Goal: Information Seeking & Learning: Understand process/instructions

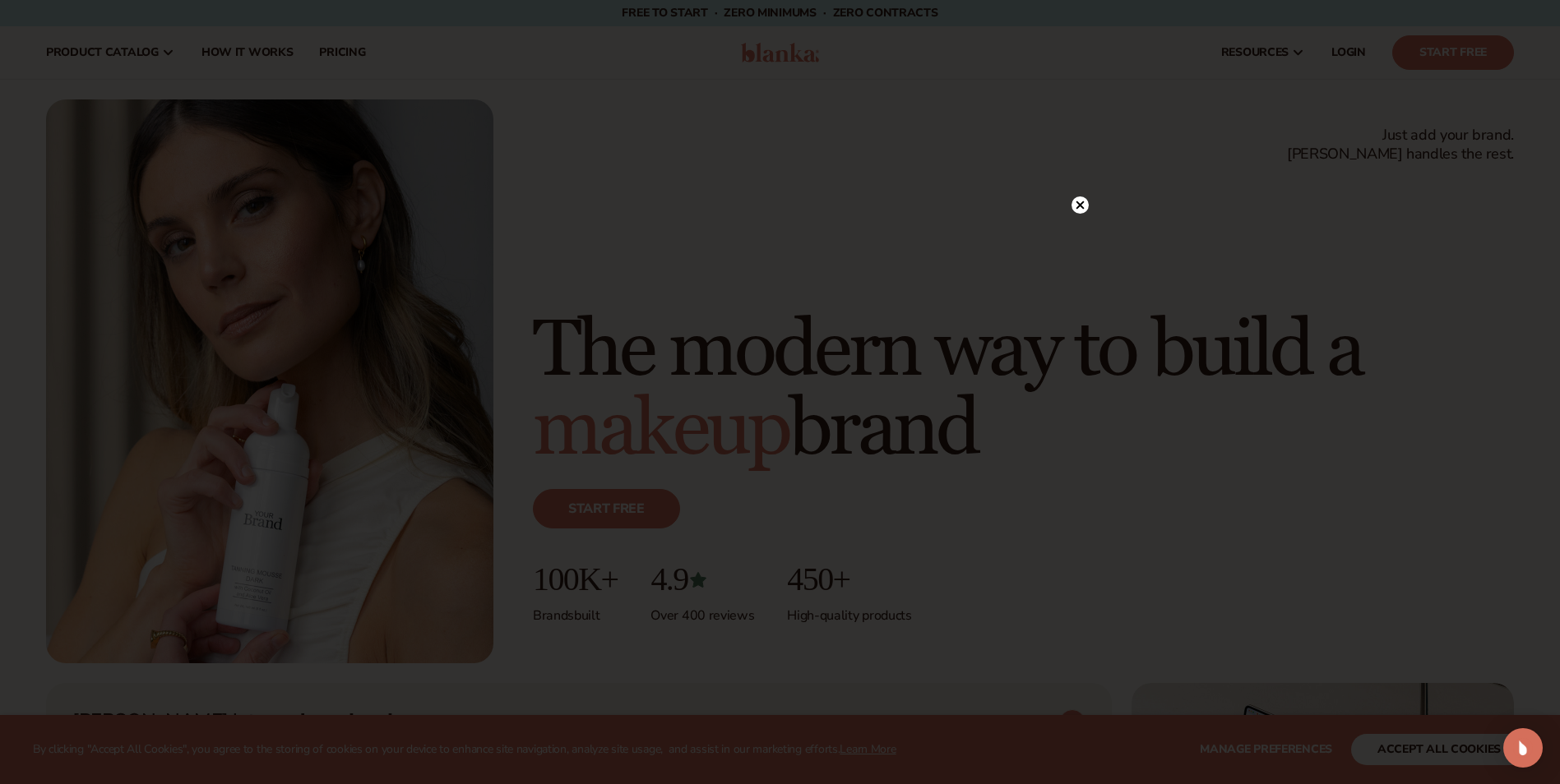
click at [1085, 201] on circle at bounding box center [1079, 205] width 17 height 17
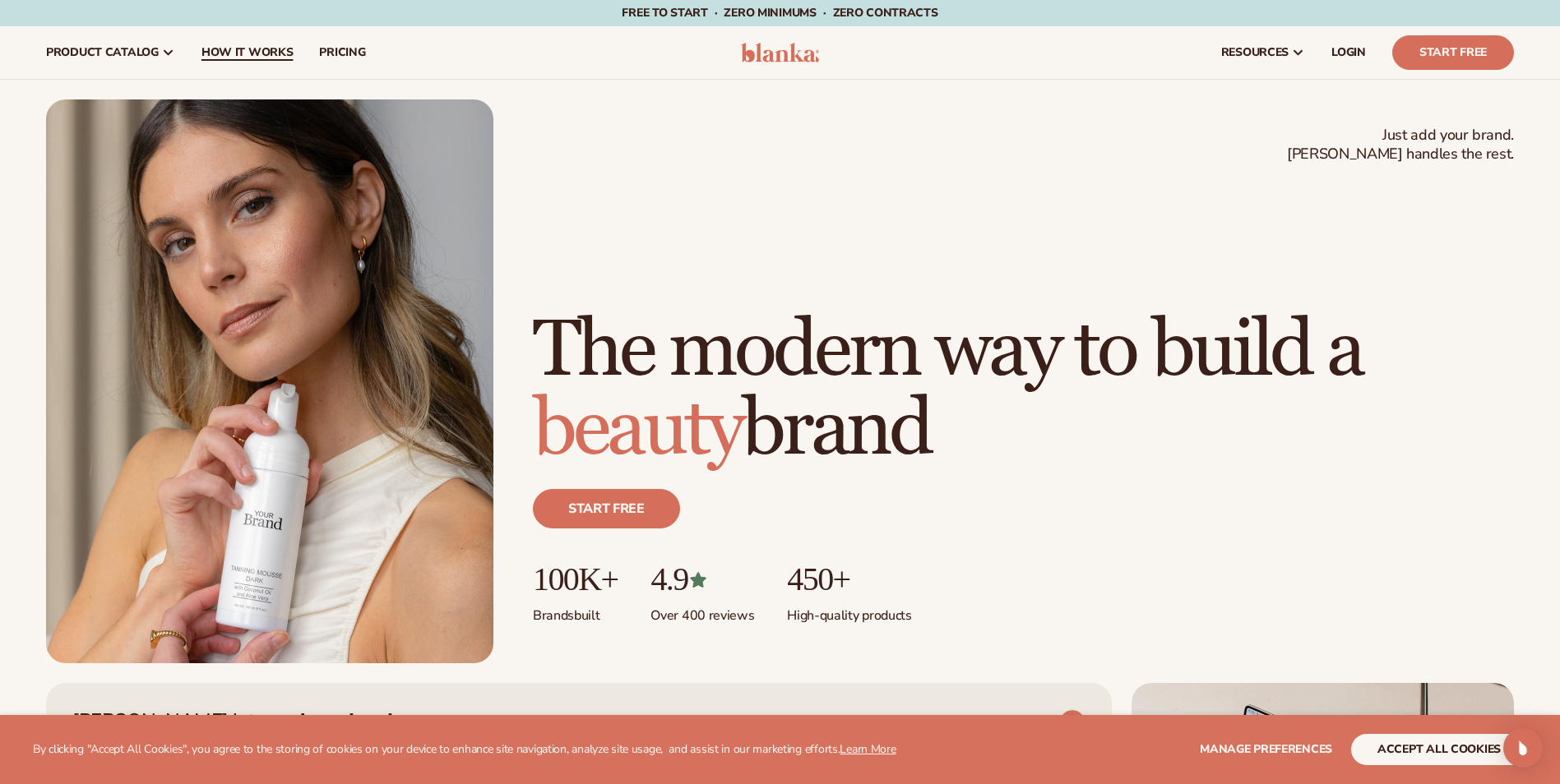
click at [232, 51] on span "How It Works" at bounding box center [247, 52] width 92 height 13
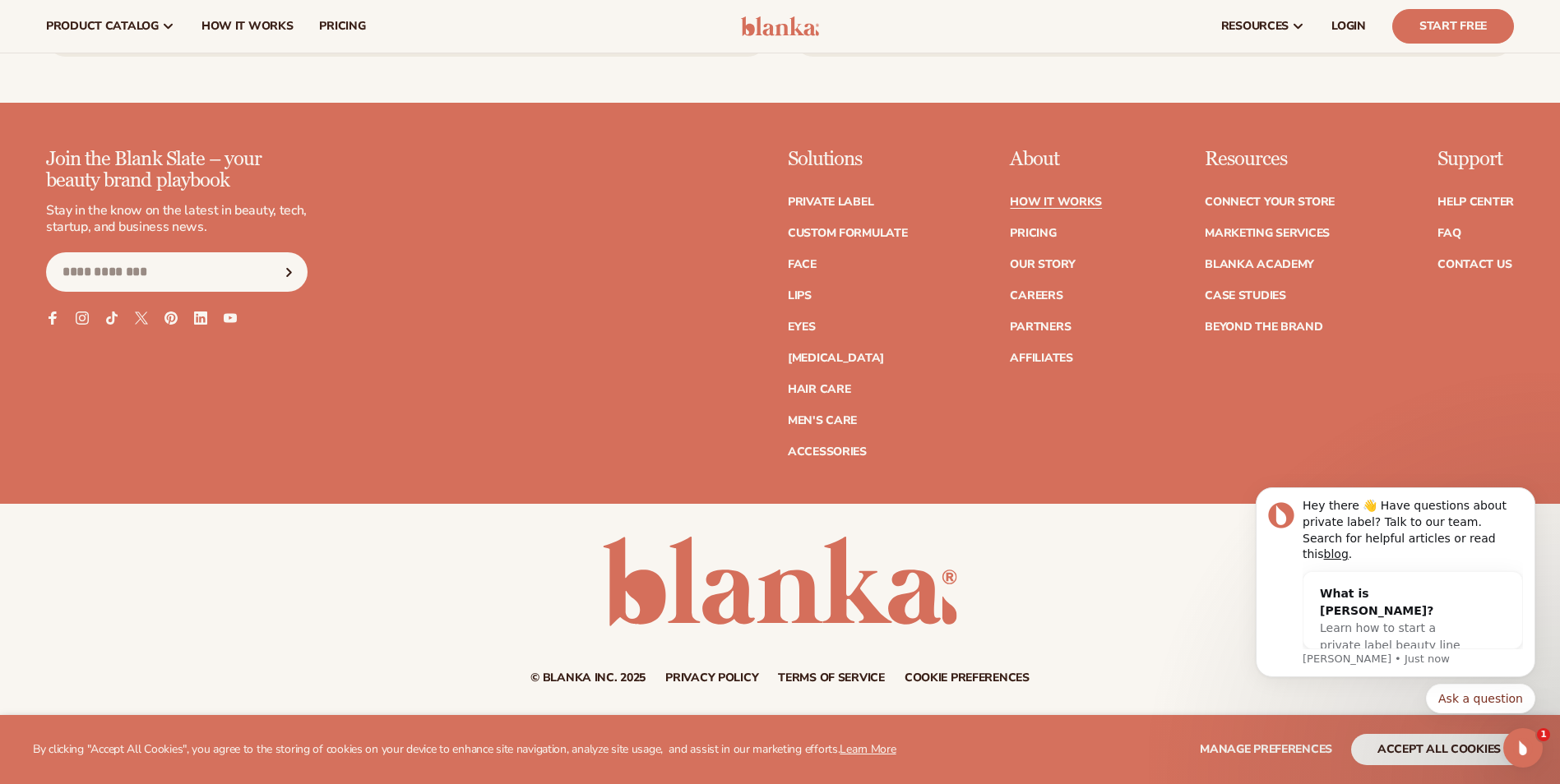
scroll to position [3942, 0]
